Goal: Task Accomplishment & Management: Manage account settings

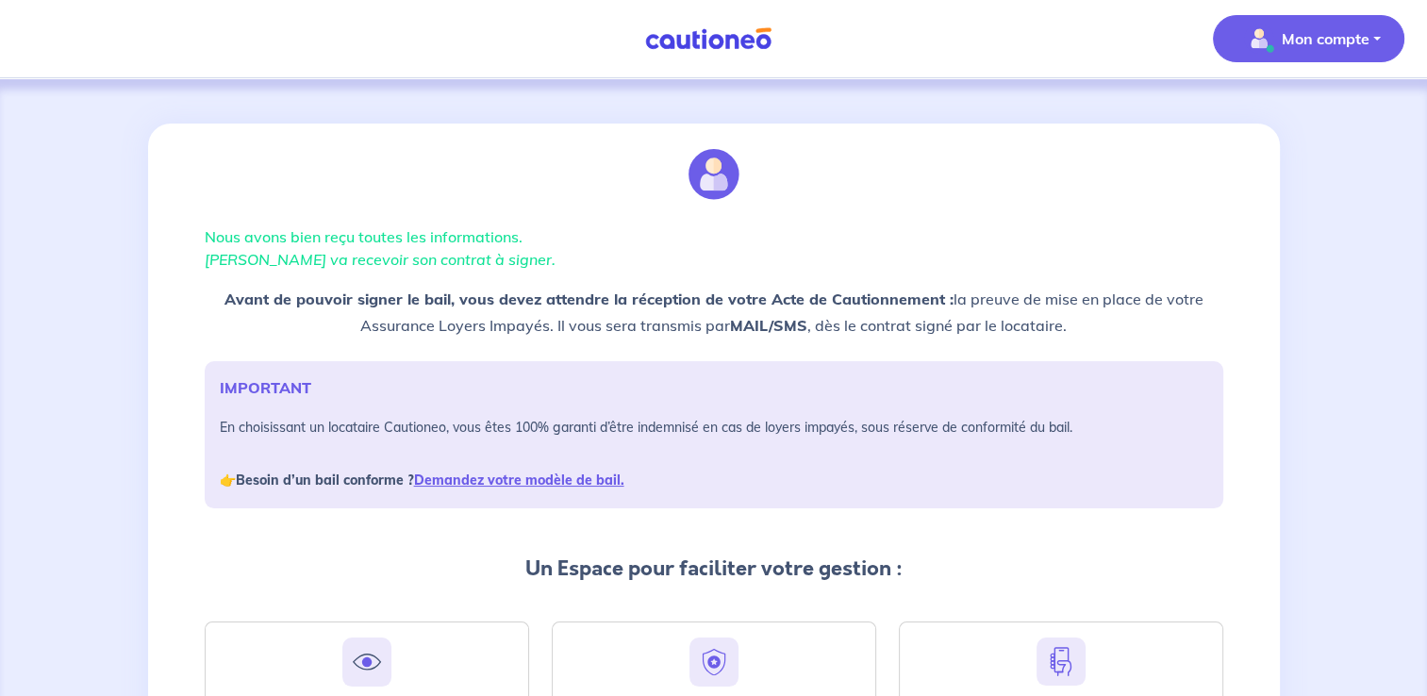
click at [1329, 17] on button "Mon compte" at bounding box center [1308, 38] width 191 height 47
click at [1301, 115] on link "Mes informations" at bounding box center [1290, 118] width 152 height 30
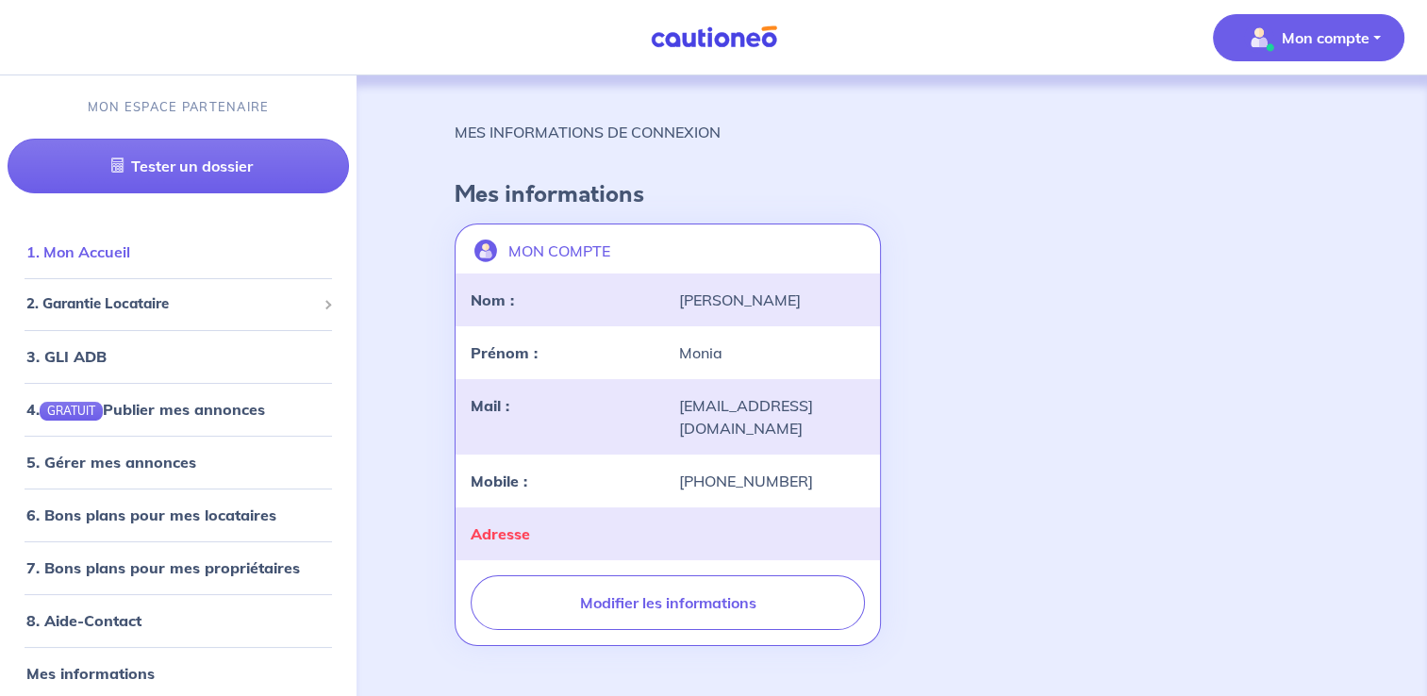
click at [49, 259] on link "1. Mon Accueil" at bounding box center [78, 251] width 104 height 19
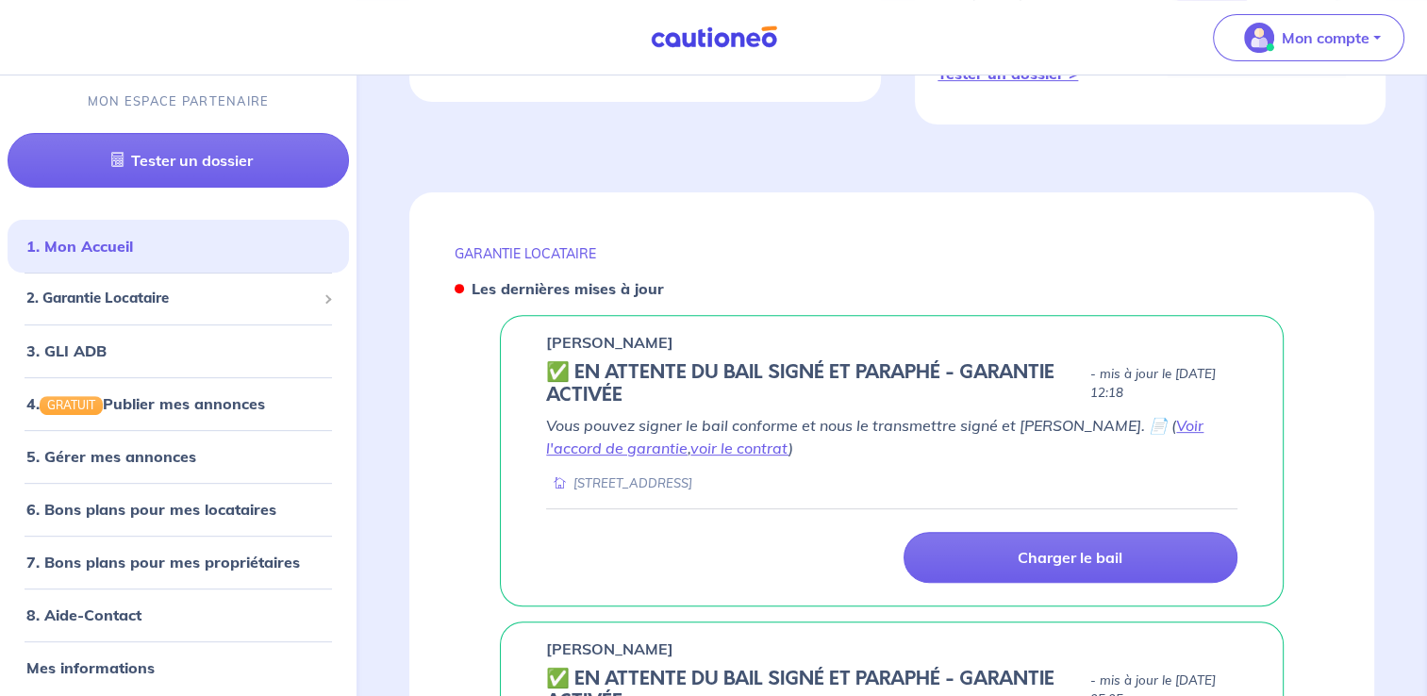
scroll to position [754, 0]
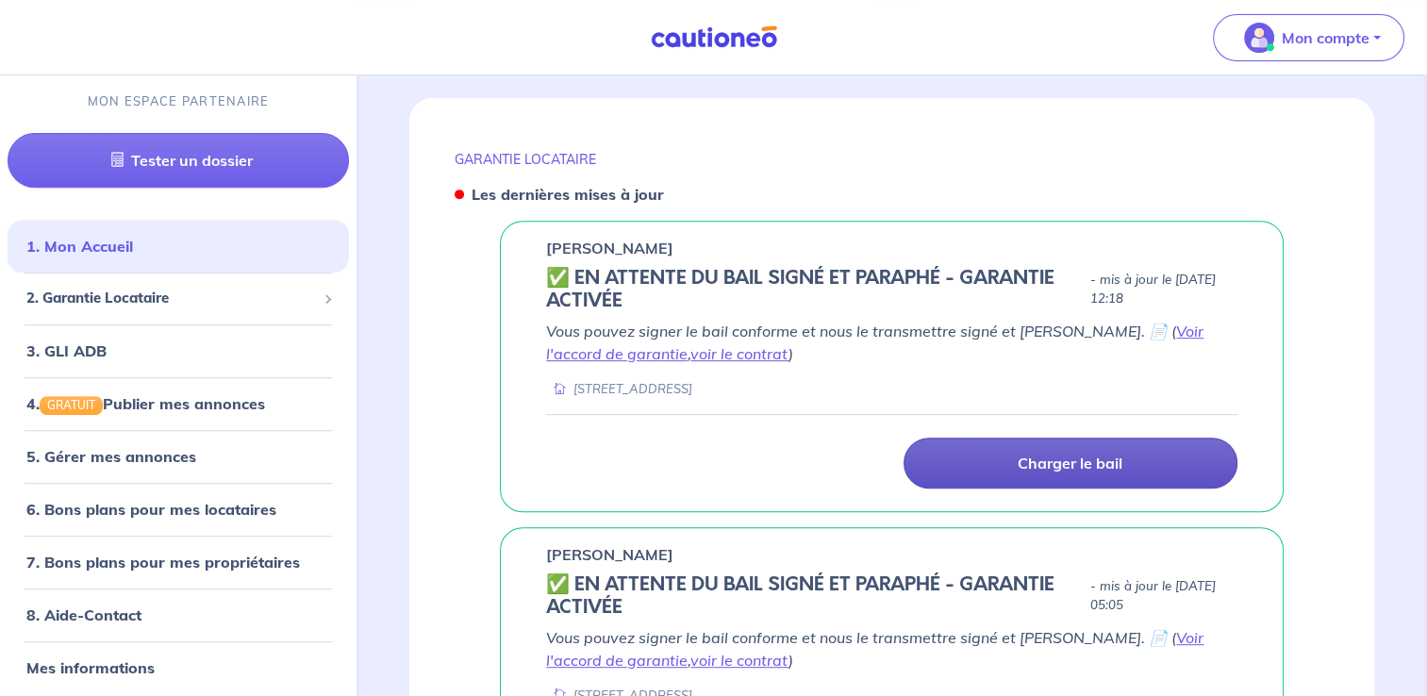
click at [1028, 454] on p "Charger le bail" at bounding box center [1070, 463] width 105 height 19
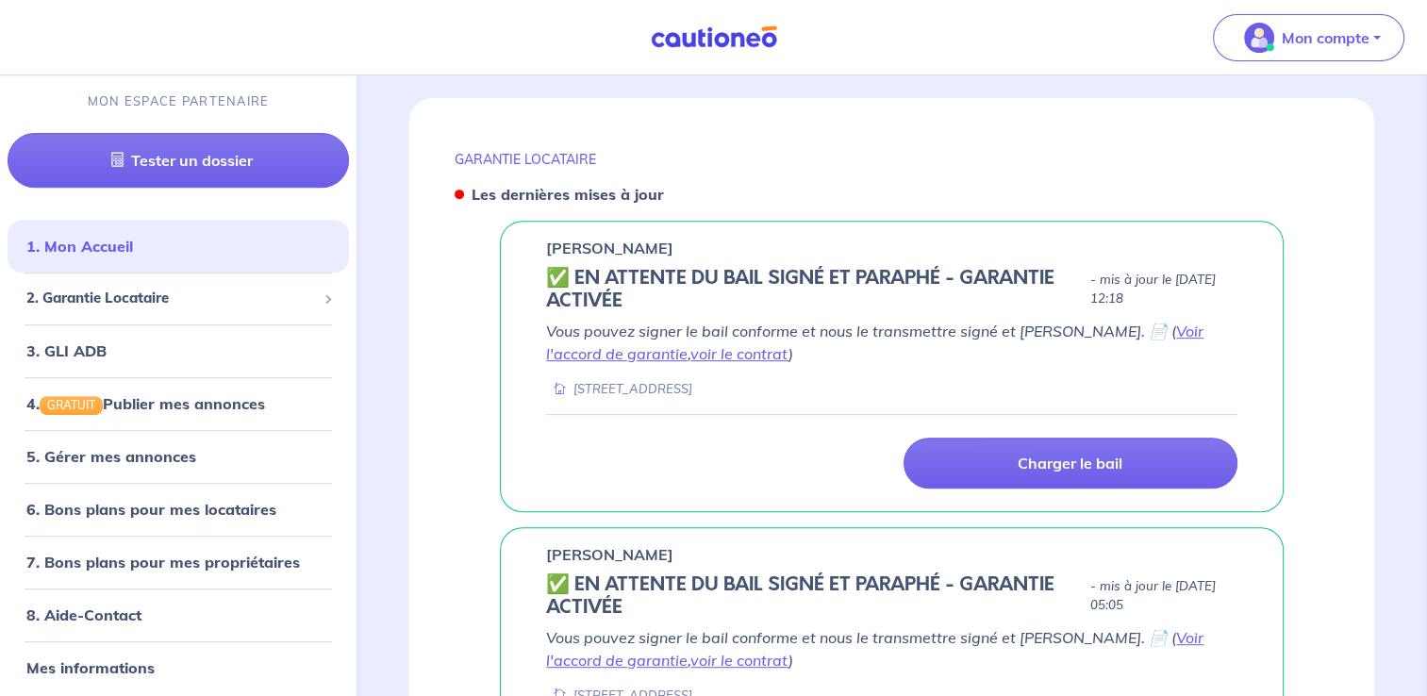
click at [1235, 380] on div "[STREET_ADDRESS]" at bounding box center [891, 389] width 691 height 18
click at [1075, 326] on p "Vous pouvez signer le bail conforme et nous le transmettre signé et paraphé. 📄 …" at bounding box center [891, 342] width 691 height 45
click at [690, 344] on link "voir le contrat" at bounding box center [739, 353] width 98 height 19
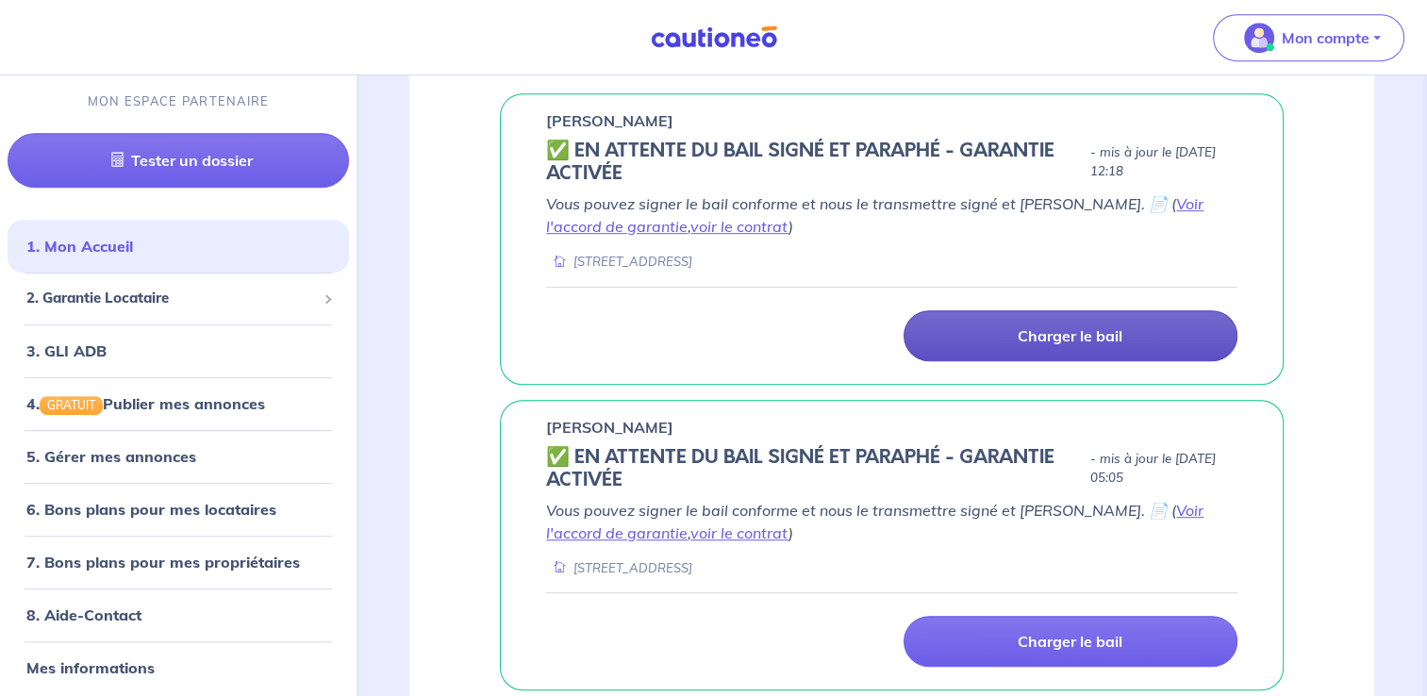
scroll to position [849, 0]
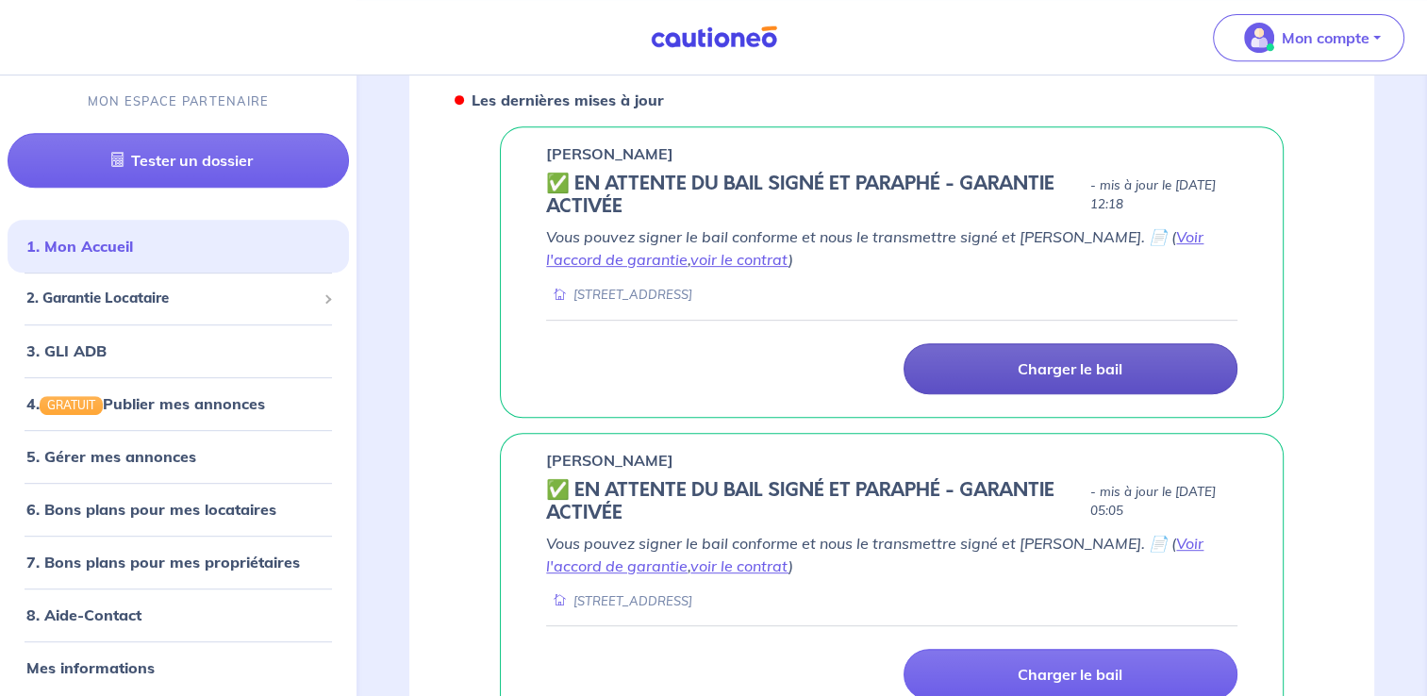
click at [1035, 359] on p "Charger le bail" at bounding box center [1070, 368] width 105 height 19
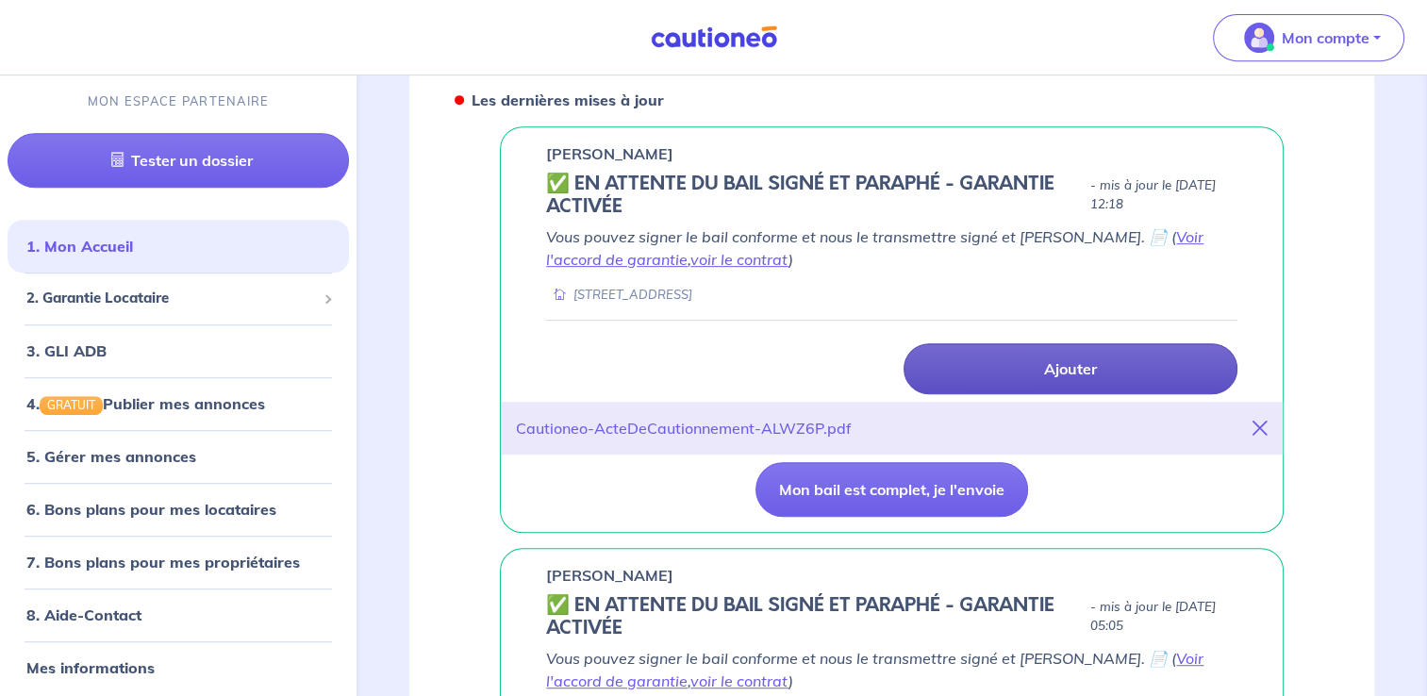
click at [1262, 421] on icon at bounding box center [1259, 428] width 15 height 15
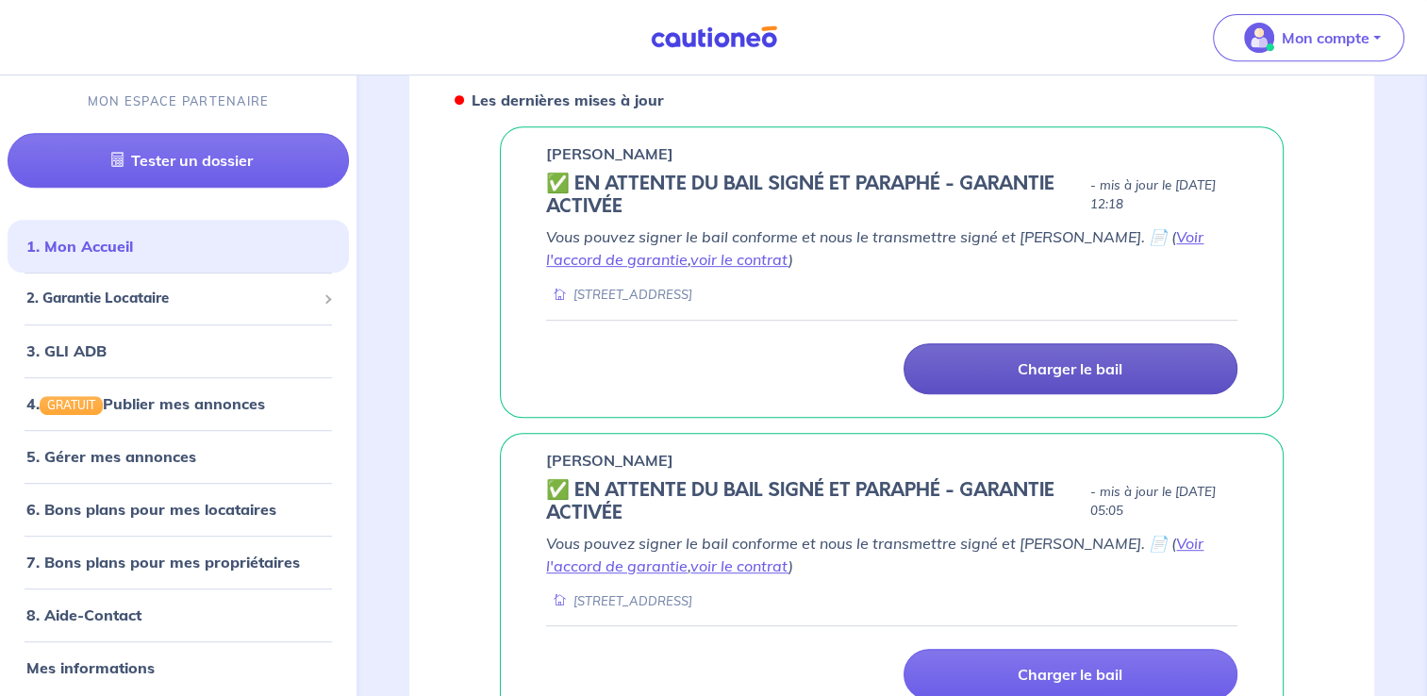
click at [1128, 347] on link "Charger le bail" at bounding box center [1071, 368] width 334 height 51
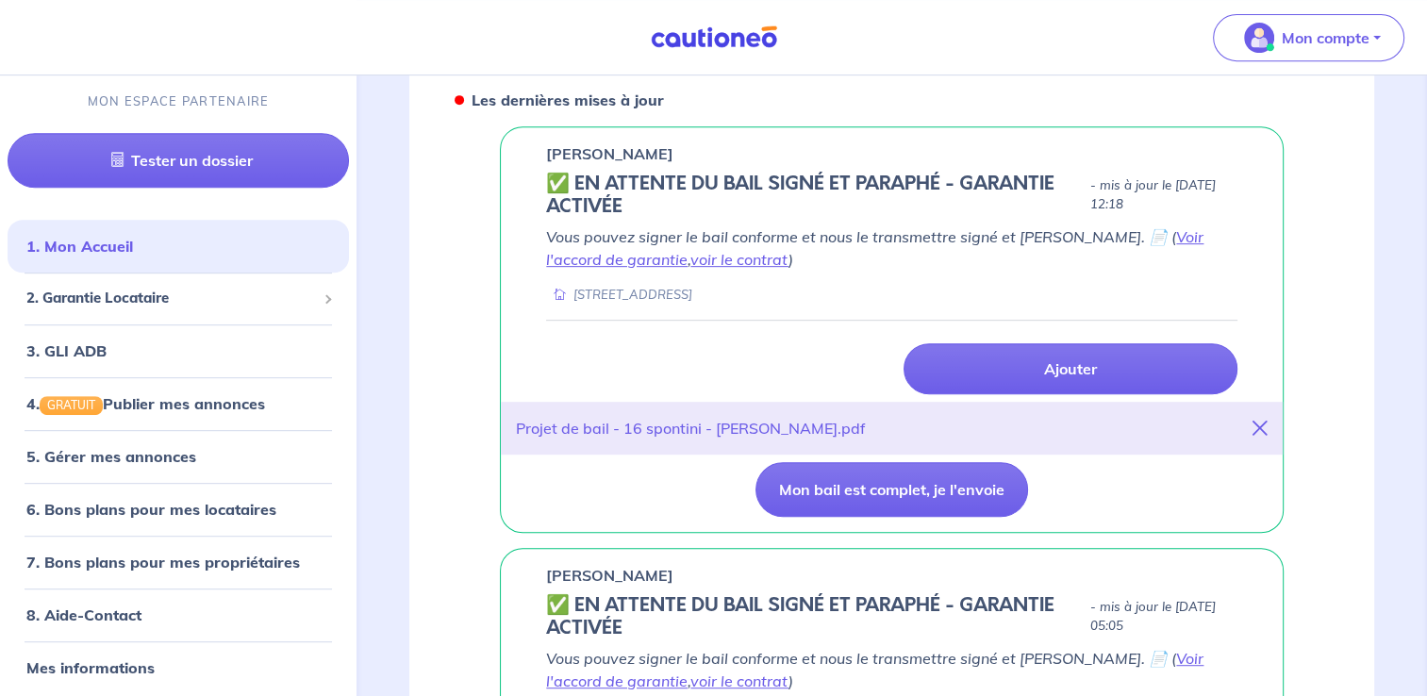
click at [1263, 421] on icon at bounding box center [1259, 428] width 15 height 15
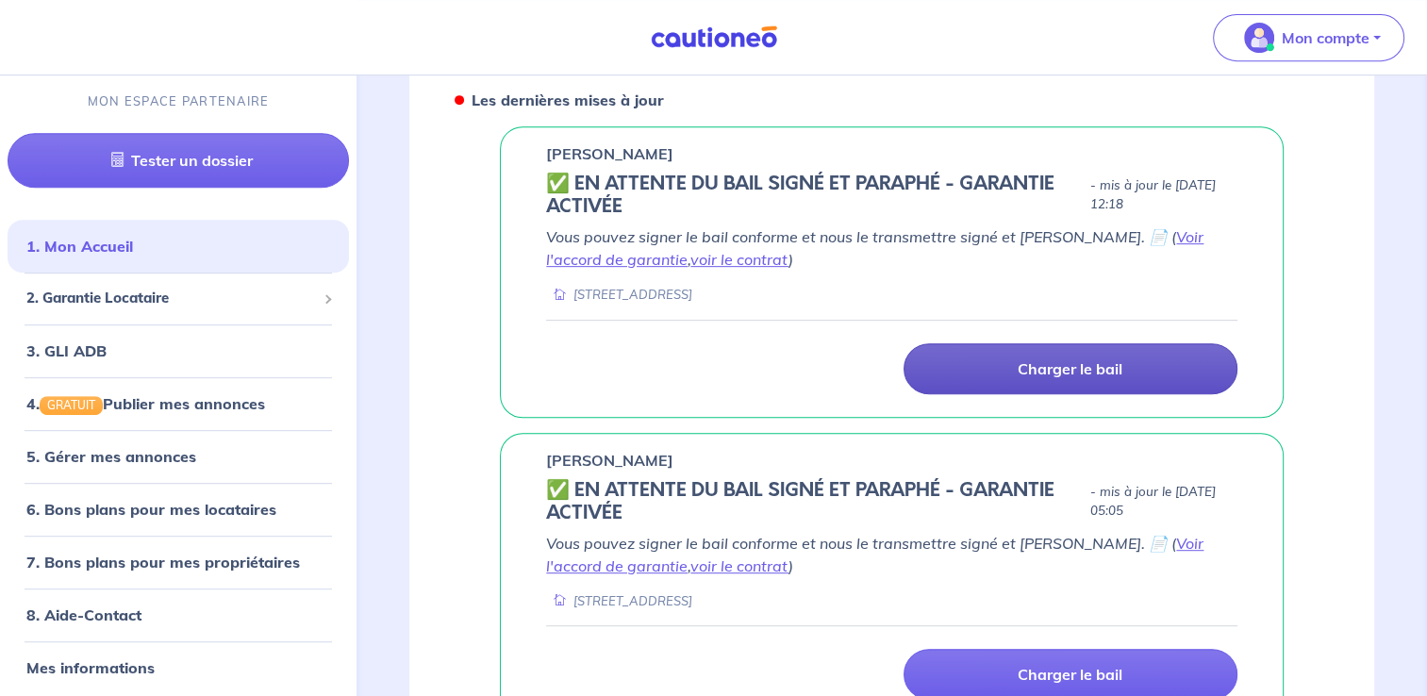
click at [1064, 359] on p "Charger le bail" at bounding box center [1070, 368] width 105 height 19
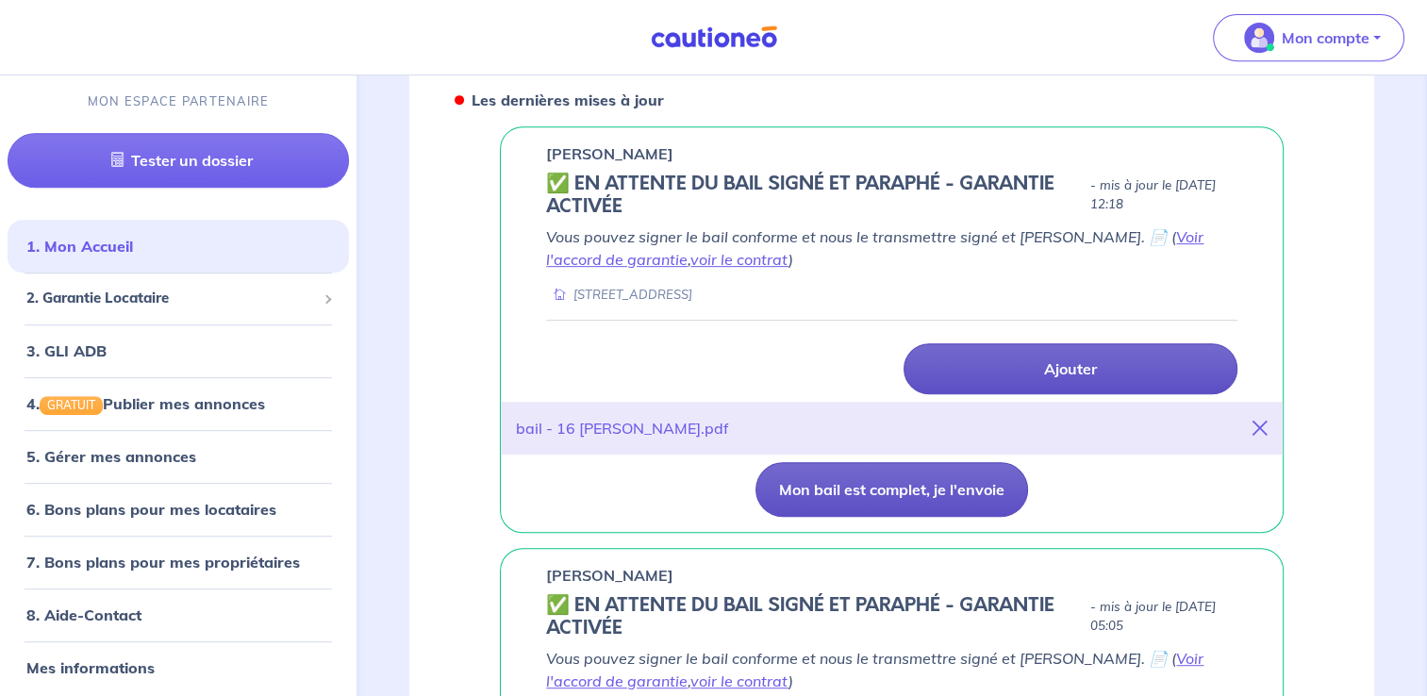
click at [947, 463] on button "Mon bail est complet, je l'envoie" at bounding box center [891, 489] width 273 height 55
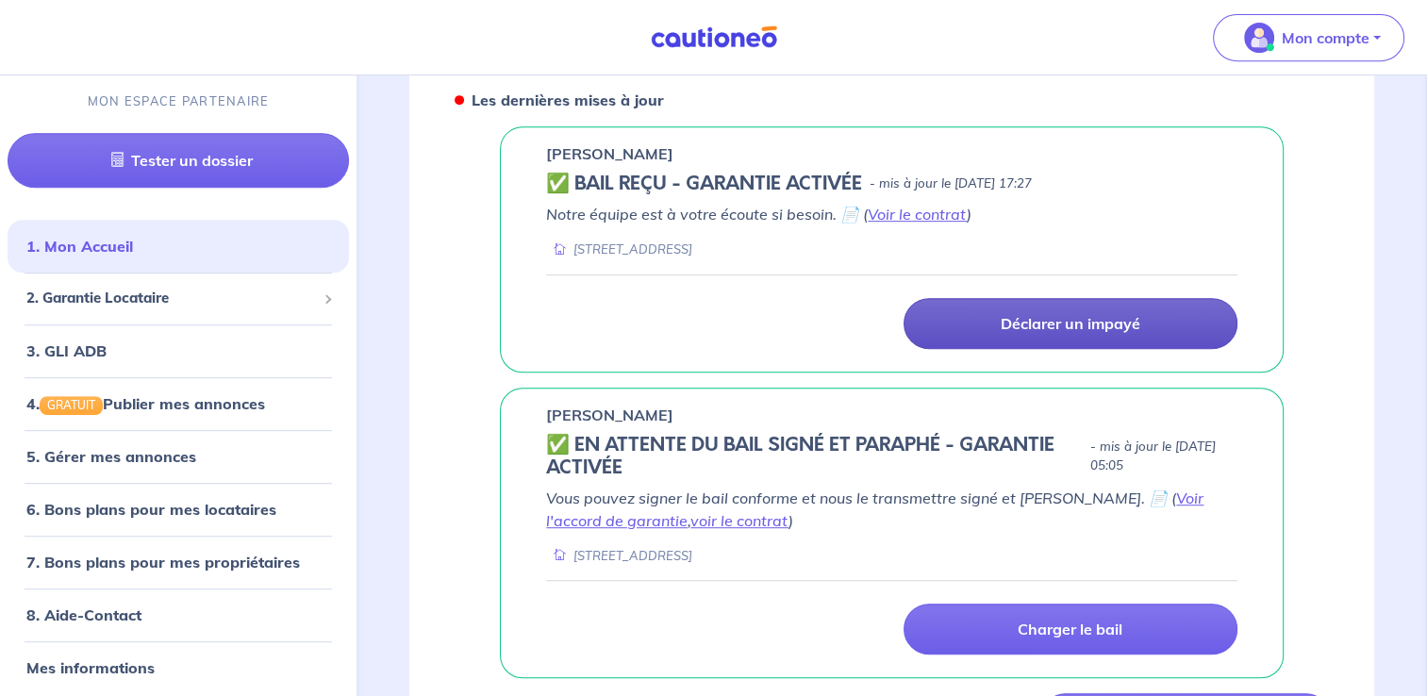
click at [938, 174] on div "Emmanuel Giordano ✅ BAIL REÇU - GARANTIE ACTIVÉE - mis à jour le 1 septembre 20…" at bounding box center [892, 248] width 784 height 245
click at [937, 205] on link "Voir le contrat" at bounding box center [917, 214] width 99 height 19
click at [777, 174] on div "Emmanuel Giordano ✅ BAIL REÇU - GARANTIE ACTIVÉE - mis à jour le 1 septembre 20…" at bounding box center [892, 248] width 784 height 245
click at [767, 173] on h5 "✅ BAIL REÇU - GARANTIE ACTIVÉE" at bounding box center [704, 184] width 316 height 23
click at [1028, 203] on p "Notre équipe est à votre écoute si besoin. 📄 ( Voir le contrat )" at bounding box center [891, 214] width 691 height 23
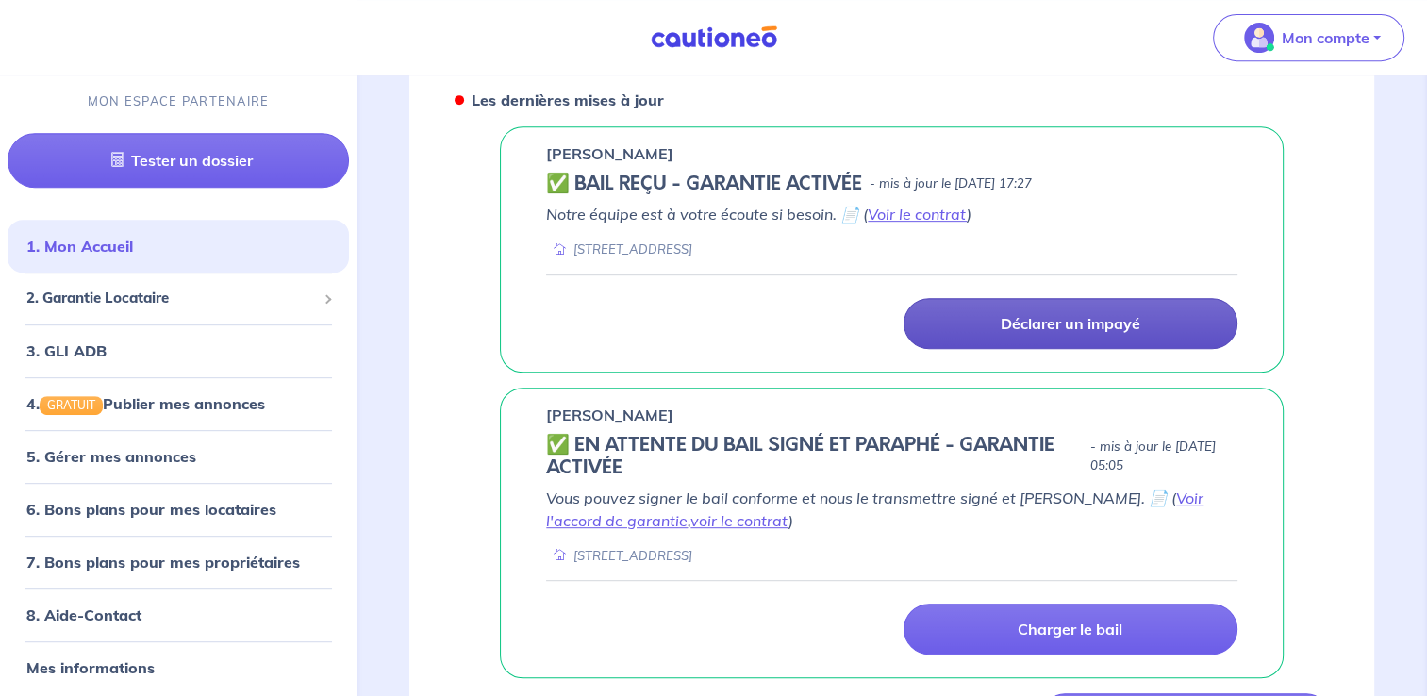
click at [1034, 203] on p "Notre équipe est à votre écoute si besoin. 📄 ( Voir le contrat )" at bounding box center [891, 214] width 691 height 23
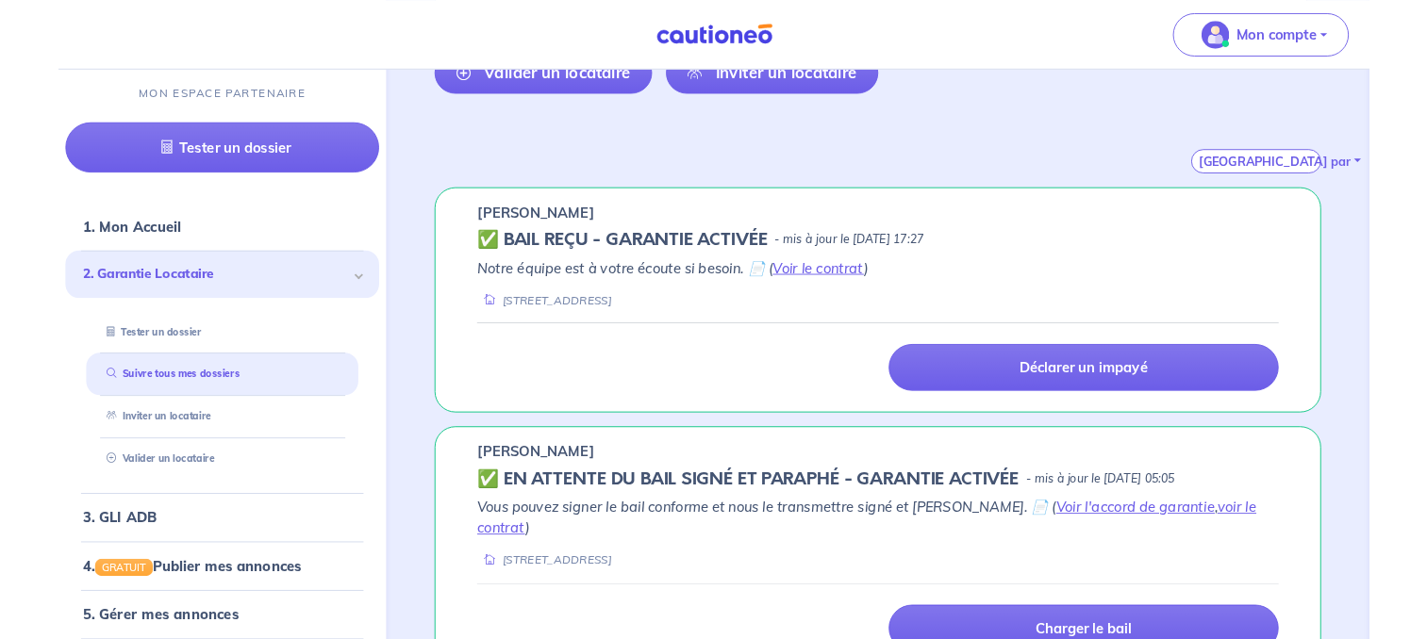
scroll to position [267, 0]
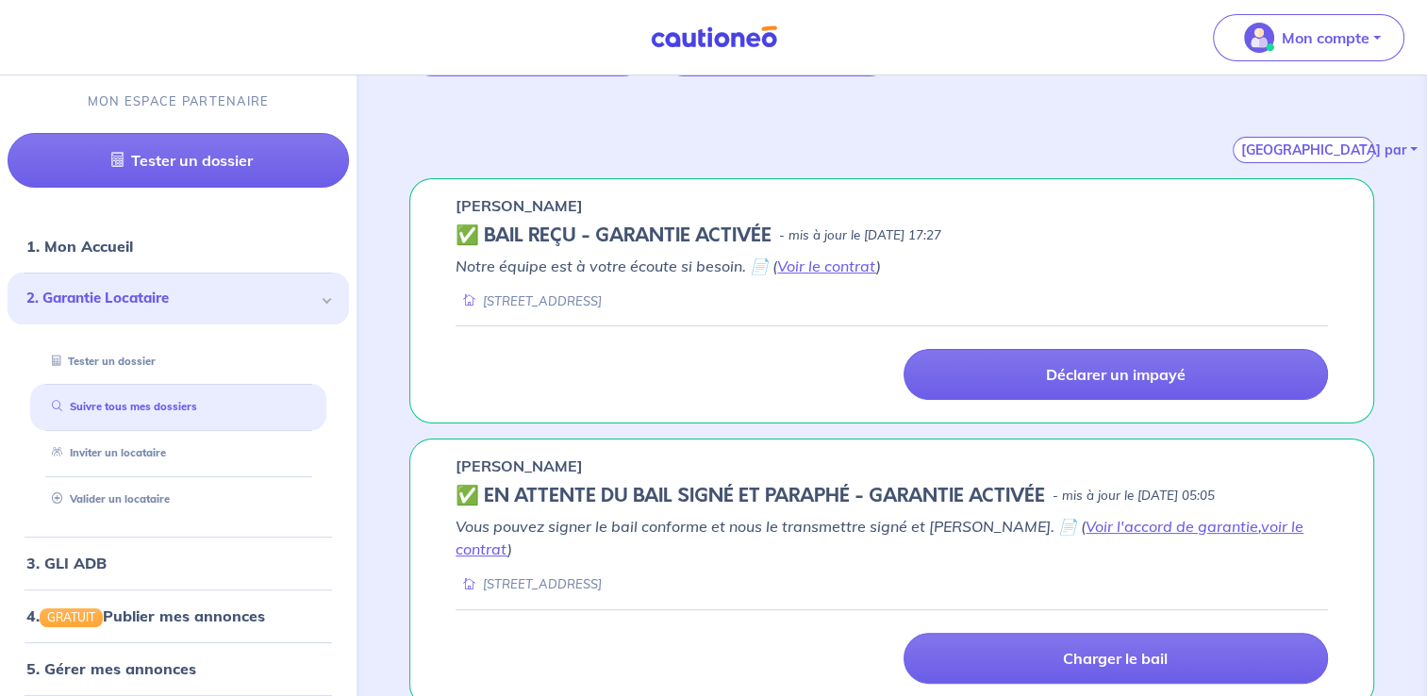
click at [733, 329] on div "Déclarer un impayé" at bounding box center [892, 362] width 872 height 75
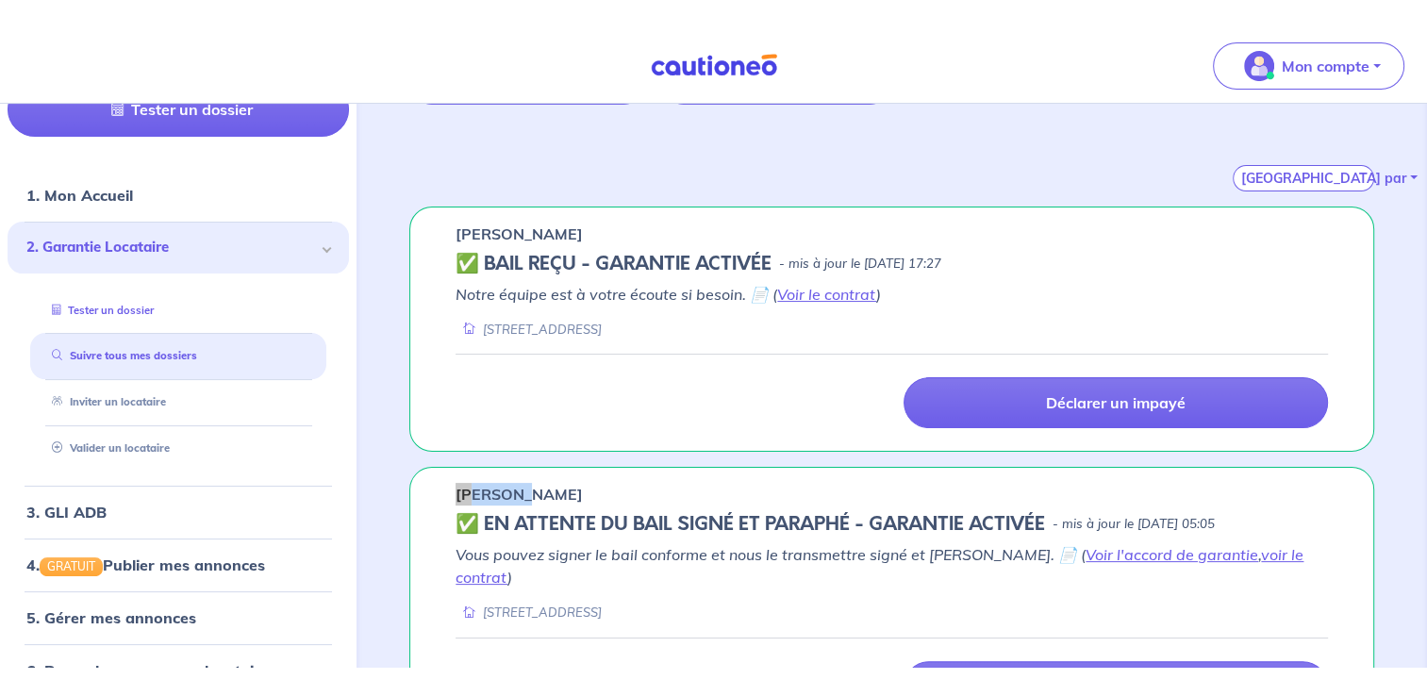
scroll to position [94, 0]
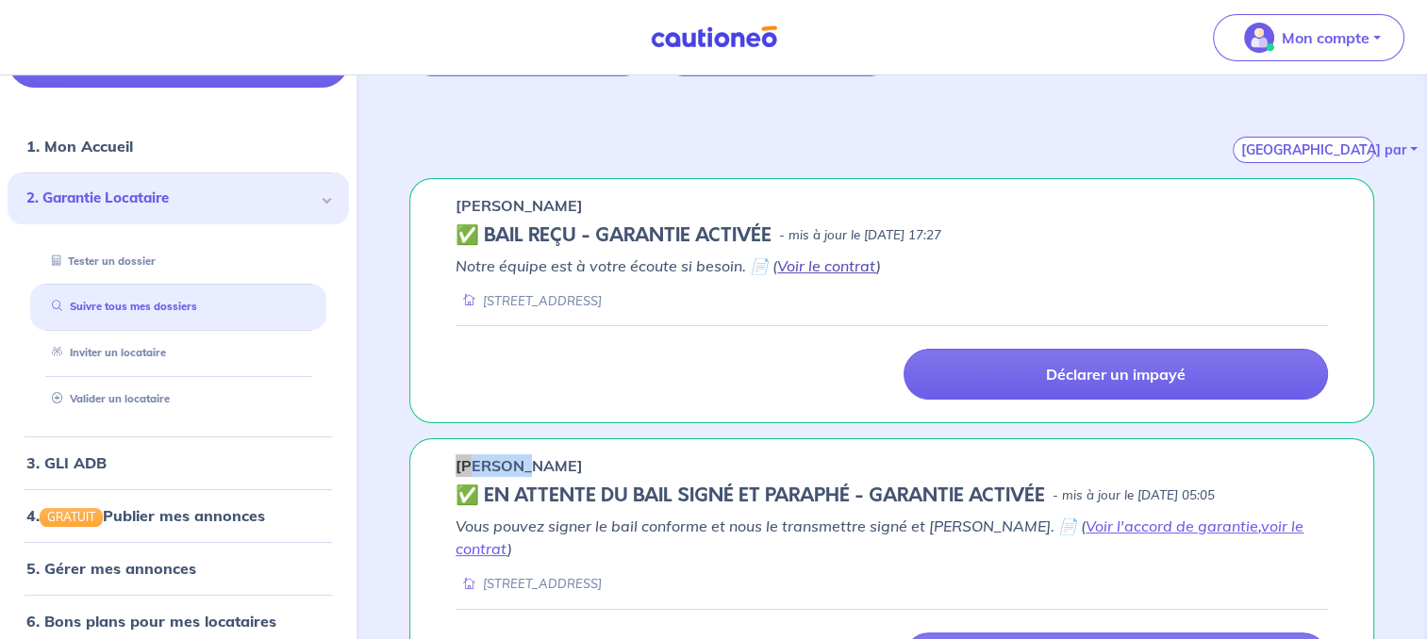
click at [806, 259] on link "Voir le contrat" at bounding box center [826, 266] width 99 height 19
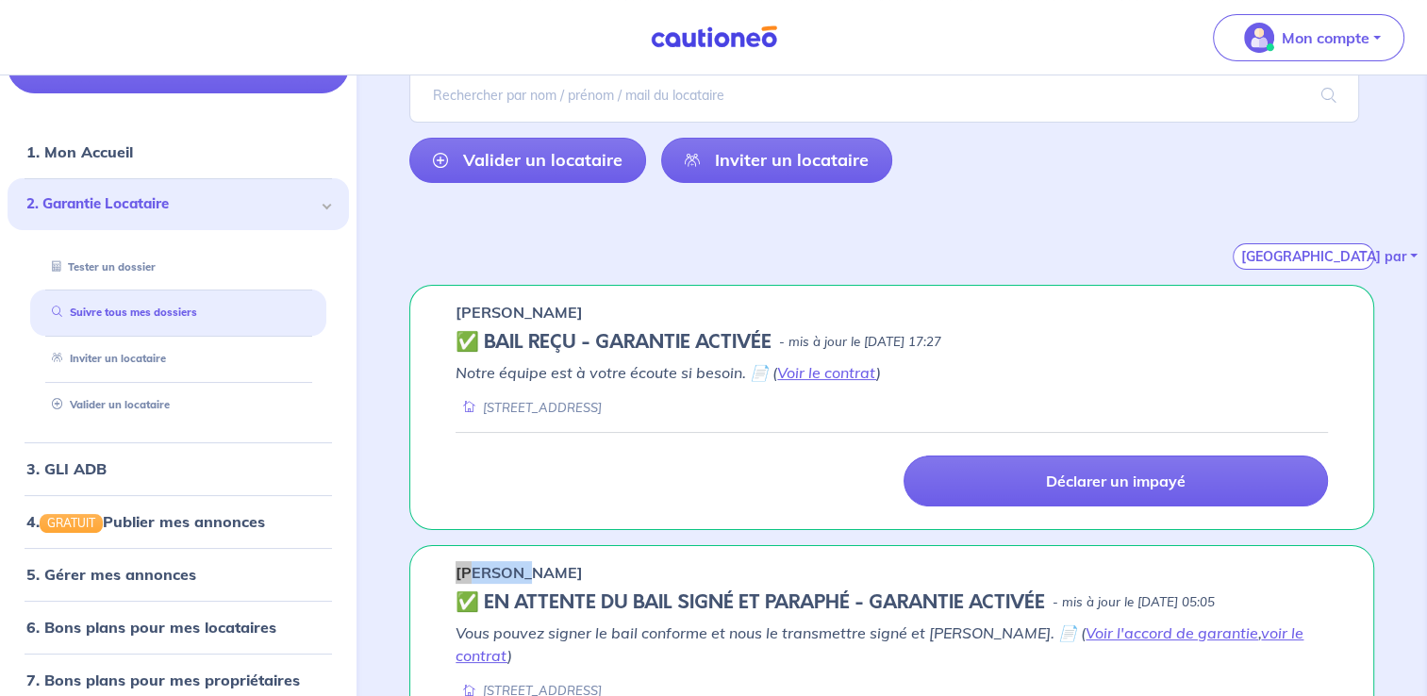
scroll to position [179, 0]
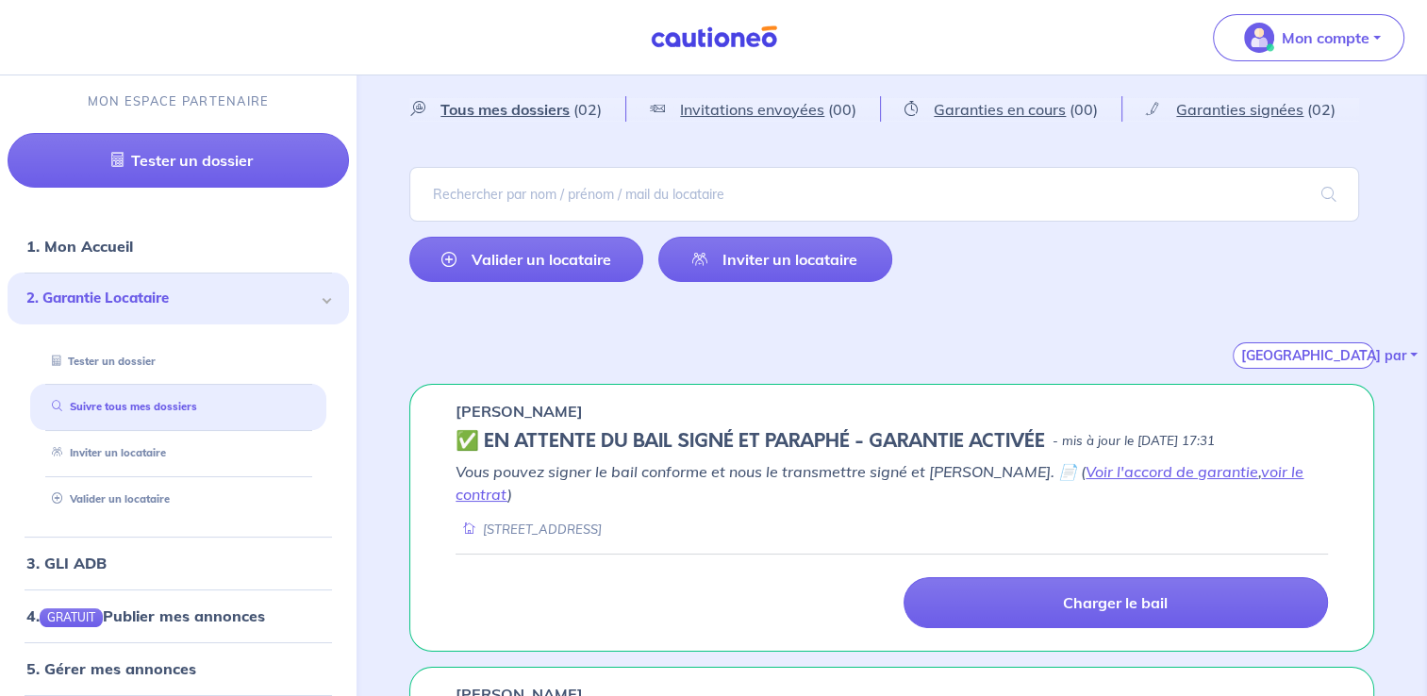
scroll to position [94, 0]
